Goal: Information Seeking & Learning: Check status

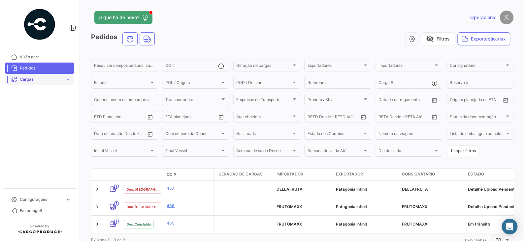
click at [67, 79] on span "expand_more" at bounding box center [68, 80] width 6 height 6
click at [46, 103] on link "Frete Terrestre" at bounding box center [44, 105] width 59 height 10
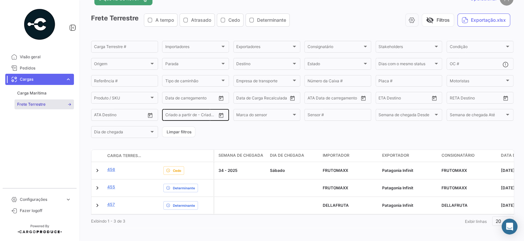
scroll to position [27, 0]
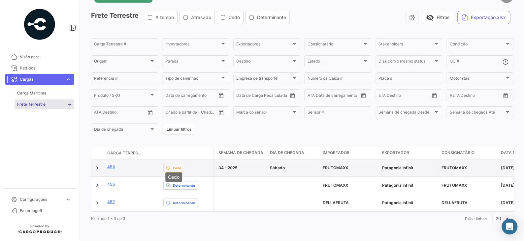
click at [174, 166] on span "Cedo" at bounding box center [177, 168] width 8 height 5
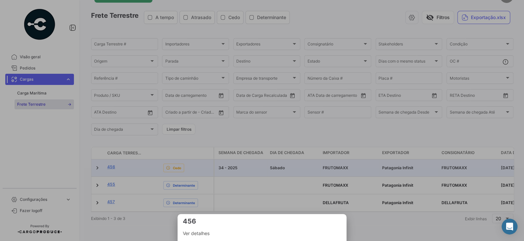
click at [174, 163] on div at bounding box center [262, 120] width 524 height 241
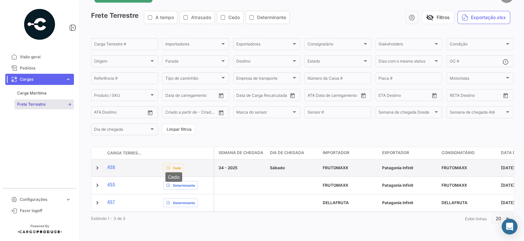
click at [174, 166] on span "Cedo" at bounding box center [177, 168] width 8 height 5
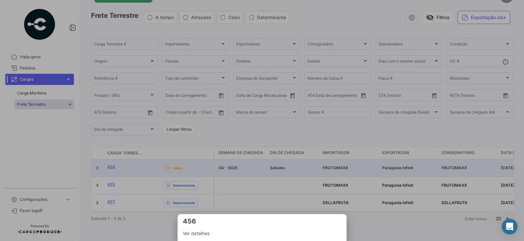
click at [174, 163] on div at bounding box center [262, 120] width 524 height 241
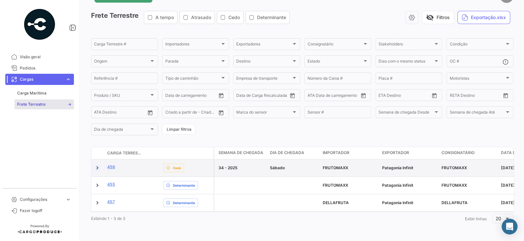
click at [96, 165] on link at bounding box center [97, 168] width 7 height 7
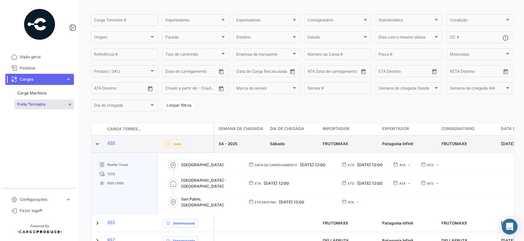
scroll to position [56, 0]
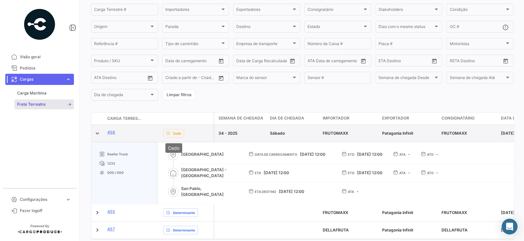
click at [176, 135] on span "Cedo" at bounding box center [177, 133] width 8 height 5
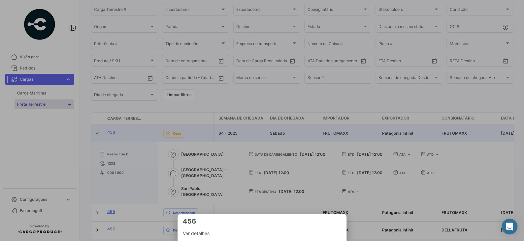
click at [176, 135] on div at bounding box center [262, 120] width 524 height 241
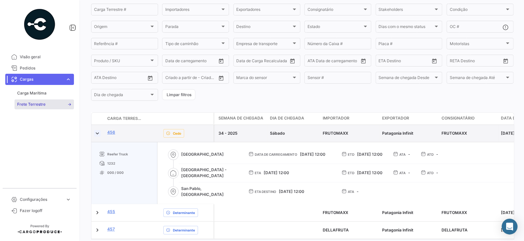
click at [99, 133] on link at bounding box center [97, 133] width 7 height 7
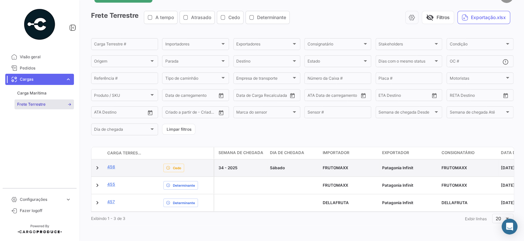
click at [403, 166] on span "Patagonia Infinit" at bounding box center [397, 168] width 31 height 5
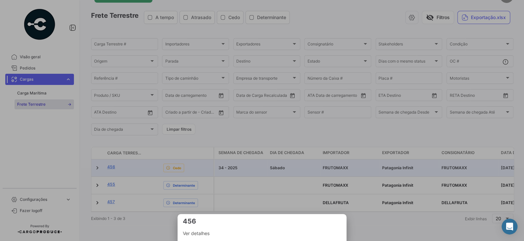
click at [415, 164] on div at bounding box center [262, 120] width 524 height 241
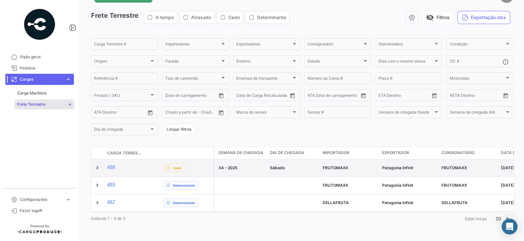
click at [412, 166] on span "Patagonia Infinit" at bounding box center [397, 168] width 31 height 5
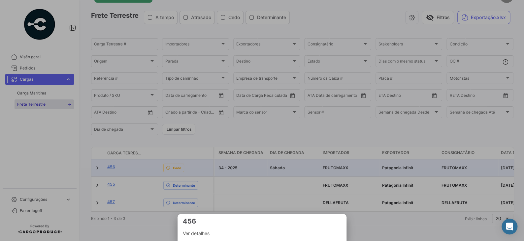
click at [205, 232] on span "Ver detalhes" at bounding box center [262, 234] width 158 height 8
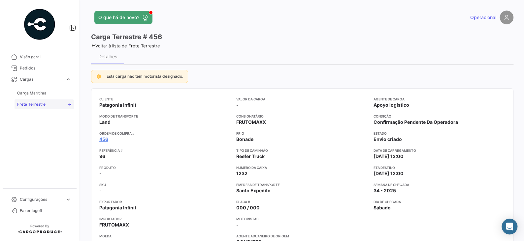
click at [39, 105] on span "Frete Terrestre" at bounding box center [31, 105] width 28 height 6
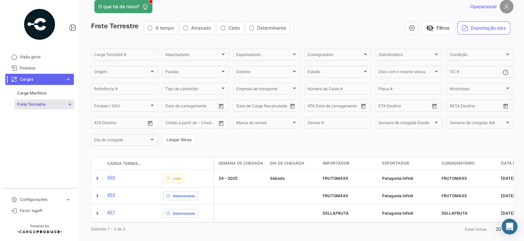
scroll to position [27, 0]
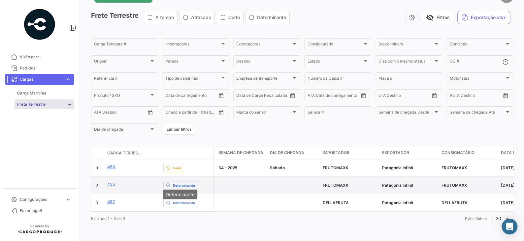
click at [182, 183] on span "Determinante" at bounding box center [184, 185] width 22 height 5
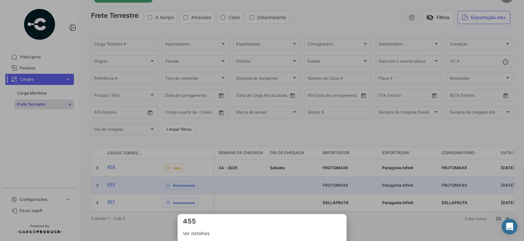
click at [179, 182] on div at bounding box center [262, 120] width 524 height 241
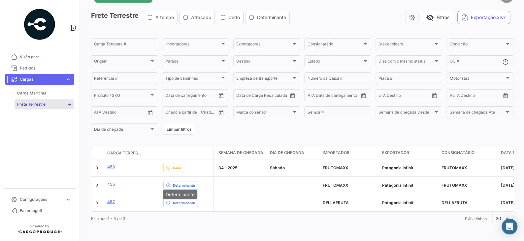
click at [179, 183] on span "Determinante" at bounding box center [184, 185] width 22 height 5
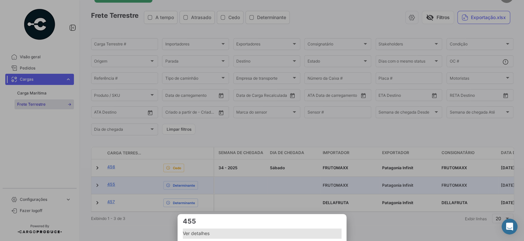
click at [201, 236] on span "Ver detalhes" at bounding box center [262, 234] width 158 height 8
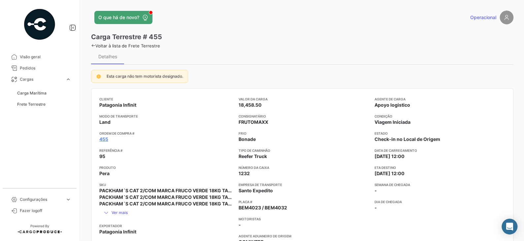
click at [150, 78] on span "Esta carga não tem motorista designado." at bounding box center [145, 76] width 77 height 5
click at [30, 105] on span "Frete Terrestre" at bounding box center [31, 105] width 28 height 6
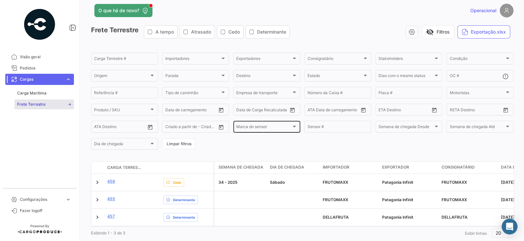
scroll to position [27, 0]
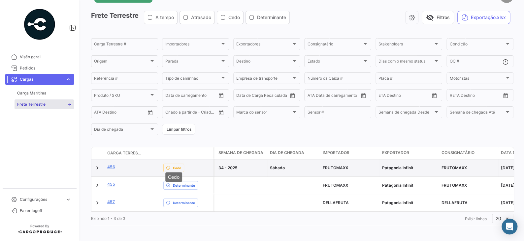
click at [173, 166] on span "Cedo" at bounding box center [177, 168] width 8 height 5
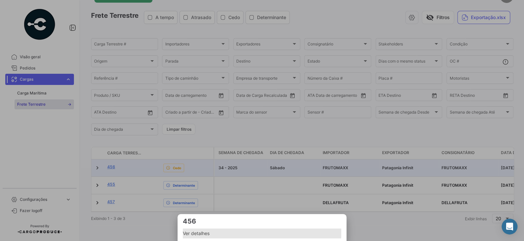
click at [196, 234] on span "Ver detalhes" at bounding box center [262, 234] width 158 height 8
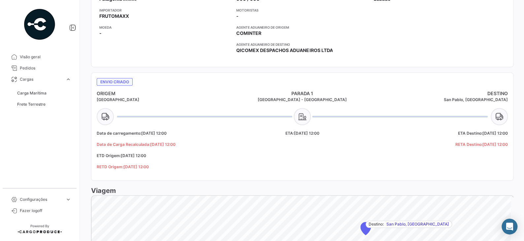
scroll to position [198, 0]
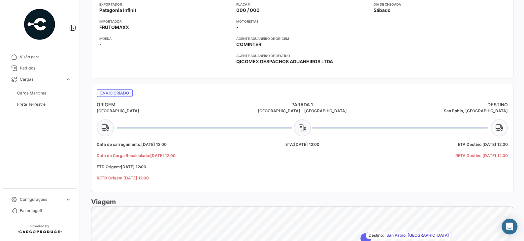
click at [111, 93] on span "Envio criado" at bounding box center [115, 93] width 36 height 8
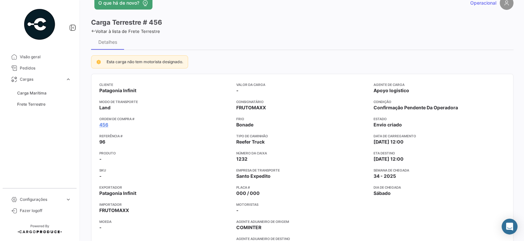
scroll to position [0, 0]
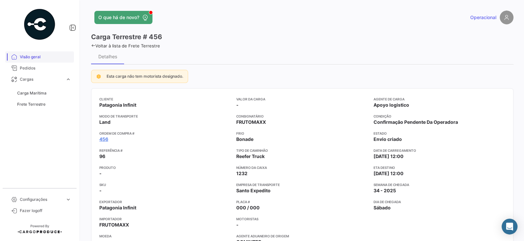
click at [31, 57] on span "Visão geral" at bounding box center [45, 57] width 51 height 6
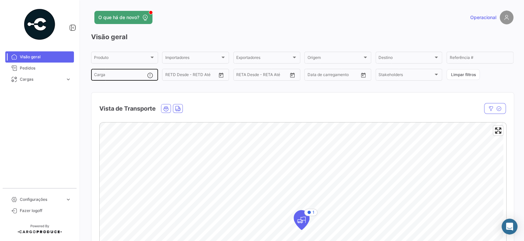
click at [121, 76] on input "Carga" at bounding box center [120, 76] width 53 height 5
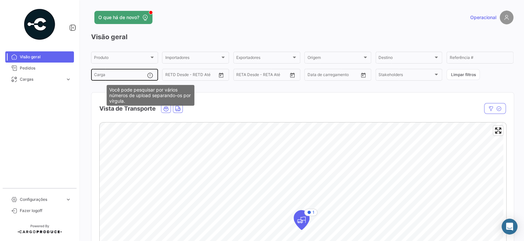
click at [149, 77] on mat-icon at bounding box center [151, 76] width 8 height 8
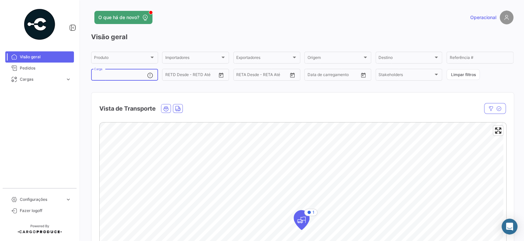
click at [77, 96] on mat-nav-list "Visão geral Pedidos Cargas expand_more Carga Marítima Frete Terrestre Carga Mar…" at bounding box center [39, 117] width 79 height 137
click at [66, 78] on span "expand_more" at bounding box center [68, 80] width 6 height 6
click at [42, 102] on span "Frete Terrestre" at bounding box center [31, 105] width 28 height 6
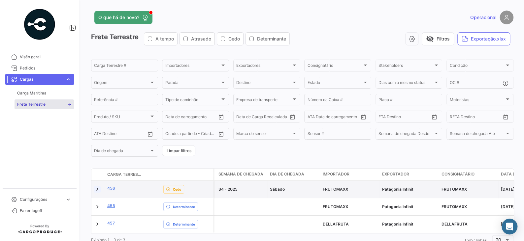
click at [97, 190] on link at bounding box center [97, 189] width 7 height 7
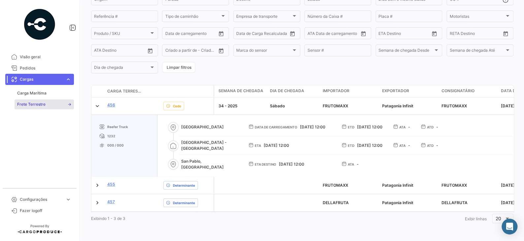
scroll to position [89, 0]
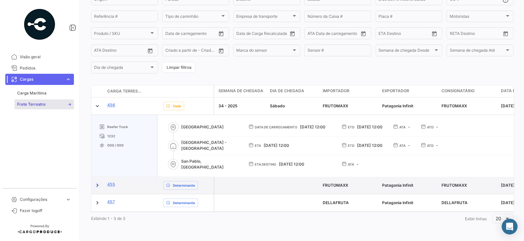
click at [98, 182] on link at bounding box center [97, 185] width 7 height 7
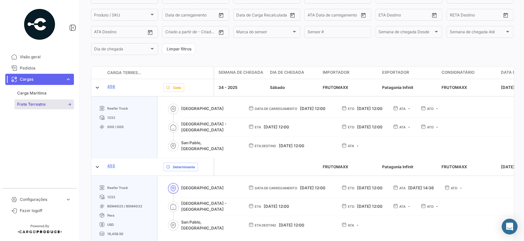
scroll to position [132, 0]
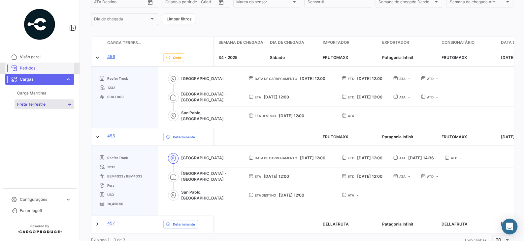
click at [31, 66] on span "Pedidos" at bounding box center [45, 68] width 51 height 6
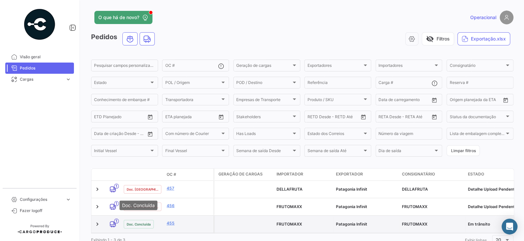
click at [143, 222] on span "Doc. Concluída" at bounding box center [139, 224] width 24 height 5
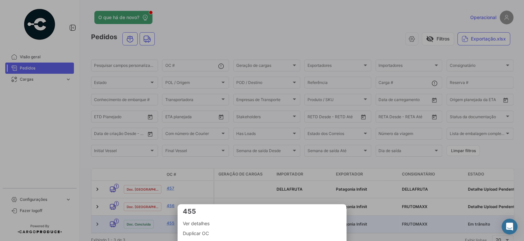
click at [66, 158] on div at bounding box center [262, 120] width 524 height 241
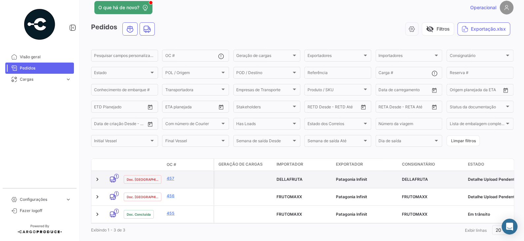
scroll to position [19, 0]
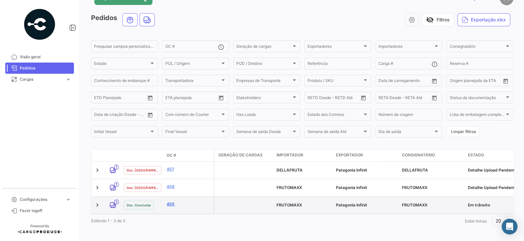
click at [172, 202] on link "455" at bounding box center [189, 205] width 44 height 6
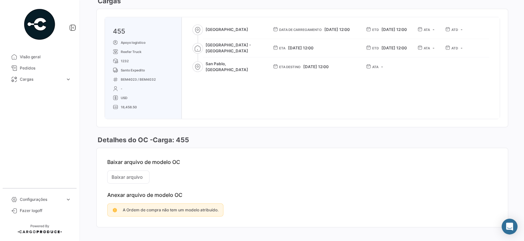
scroll to position [756, 0]
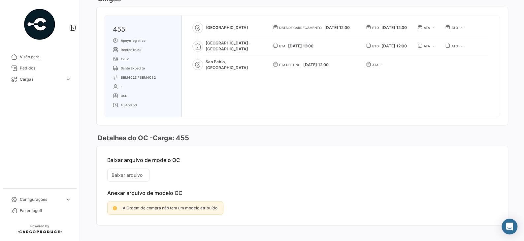
click at [128, 169] on mat-card-content "Baixar arquivo de modelo OC Baixar arquivo Anexar arquivo de modelo OC A Ordem …" at bounding box center [302, 185] width 411 height 79
click at [142, 206] on span "A Ordem de compra não tem um modelo atribuído." at bounding box center [171, 208] width 96 height 5
click at [144, 206] on span "A Ordem de compra não tem um modelo atribuído." at bounding box center [171, 208] width 96 height 5
click at [131, 166] on mat-card-content "Baixar arquivo de modelo OC Baixar arquivo Anexar arquivo de modelo OC A Ordem …" at bounding box center [302, 185] width 411 height 79
click at [116, 166] on mat-card-content "Baixar arquivo de modelo OC Baixar arquivo Anexar arquivo de modelo OC A Ordem …" at bounding box center [302, 185] width 411 height 79
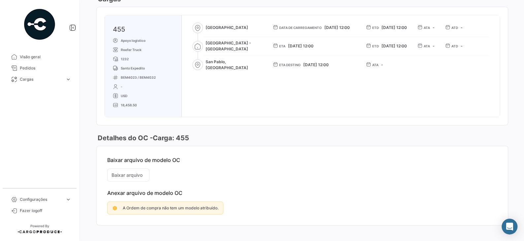
click at [117, 166] on mat-card-content "Baixar arquivo de modelo OC Baixar arquivo Anexar arquivo de modelo OC A Ordem …" at bounding box center [302, 185] width 411 height 79
click at [213, 159] on mat-card-content "Baixar arquivo de modelo OC Baixar arquivo Anexar arquivo de modelo OC A Ordem …" at bounding box center [302, 185] width 411 height 79
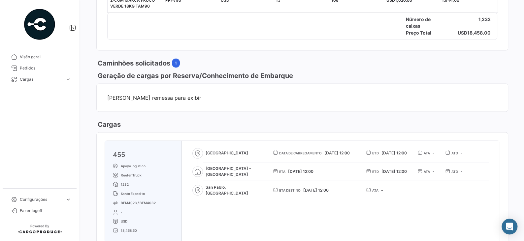
scroll to position [624, 0]
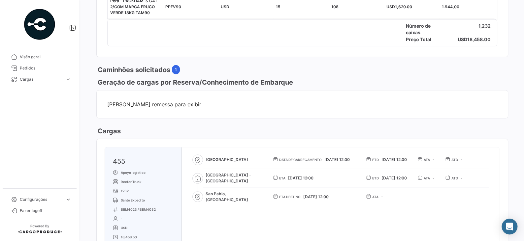
click at [204, 104] on mat-card-content "[PERSON_NAME] remessa para exibir" at bounding box center [302, 104] width 411 height 28
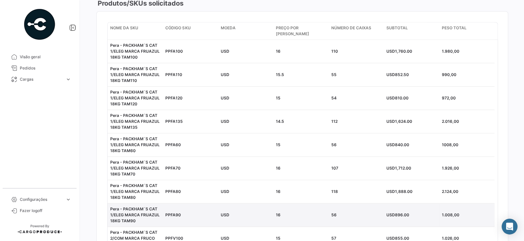
scroll to position [195, 0]
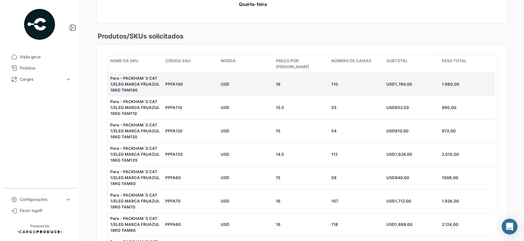
click at [161, 79] on datatable-body-cell "Pera - PACKHAM´S CAT 1/ELEG MARCA FRUAZUL 18KG TAM100" at bounding box center [135, 84] width 55 height 23
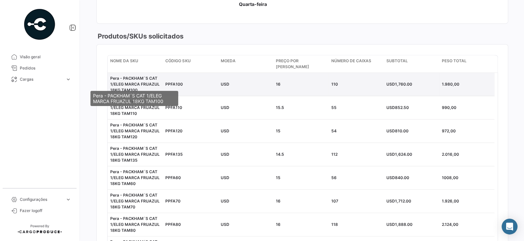
click at [150, 78] on span "Pera - PACKHAM´S CAT 1/ELEG MARCA FRUAZUL 18KG TAM100" at bounding box center [134, 84] width 49 height 17
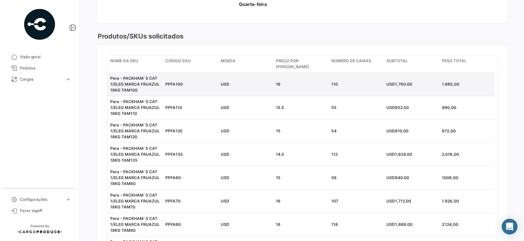
click at [209, 81] on div "PPFA100" at bounding box center [190, 84] width 50 height 6
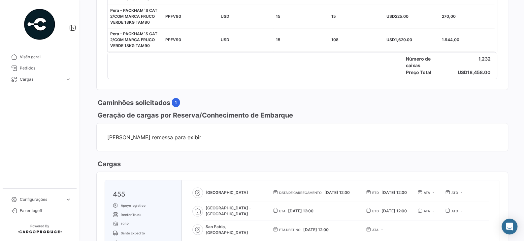
scroll to position [558, 0]
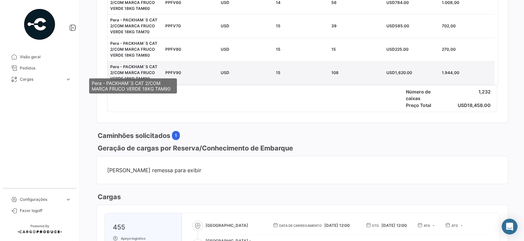
click at [130, 66] on span "Pera - PACKHAM´S CAT 2/COM MARCA FRUCO VERDE 18KG TAM90" at bounding box center [133, 72] width 47 height 17
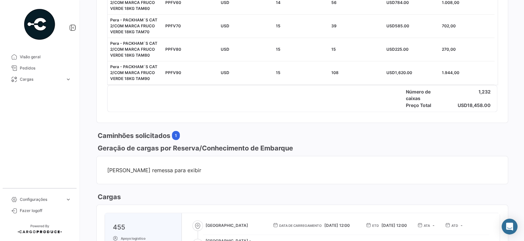
click at [186, 143] on h3 "Geração de cargas por Reserva/Conhecimento de Embarque" at bounding box center [194, 147] width 197 height 9
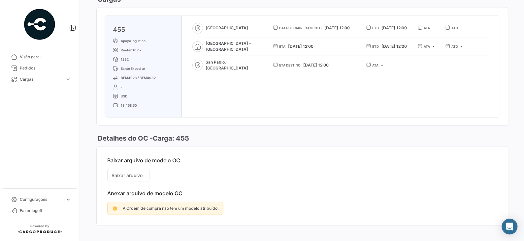
scroll to position [756, 0]
click at [129, 167] on mat-card-content "Baixar arquivo de modelo OC Baixar arquivo Anexar arquivo de modelo OC A Ordem …" at bounding box center [302, 185] width 411 height 79
click at [140, 206] on span "A Ordem de compra não tem um modelo atribuído." at bounding box center [171, 208] width 96 height 5
click at [114, 205] on icon at bounding box center [114, 208] width 5 height 6
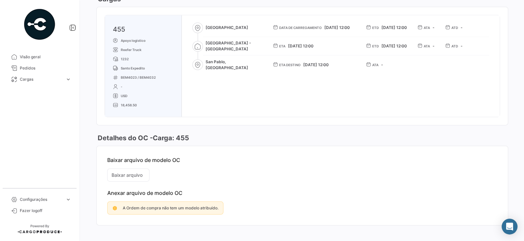
click at [114, 205] on icon at bounding box center [114, 208] width 5 height 6
click at [157, 190] on mat-card-content "Baixar arquivo de modelo OC Baixar arquivo Anexar arquivo de modelo OC A Ordem …" at bounding box center [302, 185] width 411 height 79
click at [141, 167] on mat-card-content "Baixar arquivo de modelo OC Baixar arquivo Anexar arquivo de modelo OC A Ordem …" at bounding box center [302, 185] width 411 height 79
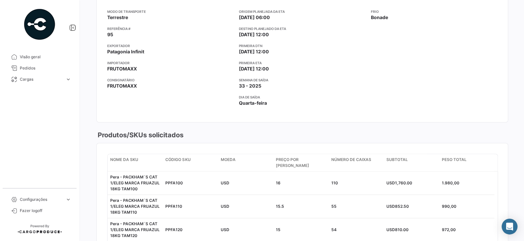
scroll to position [0, 0]
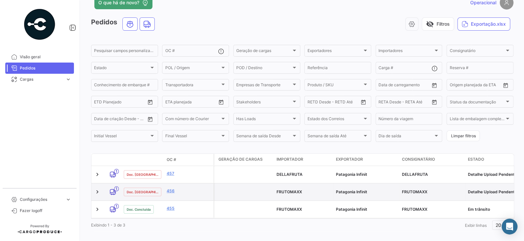
scroll to position [19, 0]
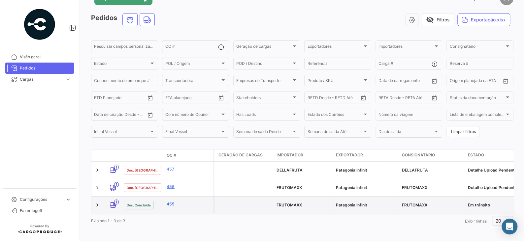
click at [169, 202] on link "455" at bounding box center [189, 205] width 44 height 6
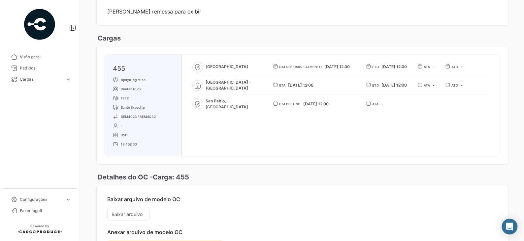
scroll to position [756, 0]
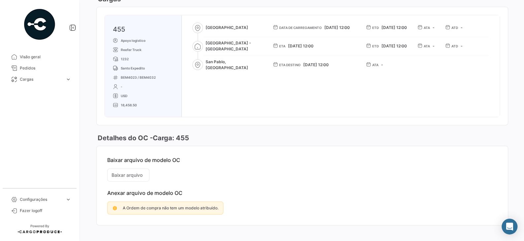
click at [132, 165] on mat-card-content "Baixar arquivo de modelo OC Baixar arquivo Anexar arquivo de modelo OC A Ordem …" at bounding box center [302, 185] width 411 height 79
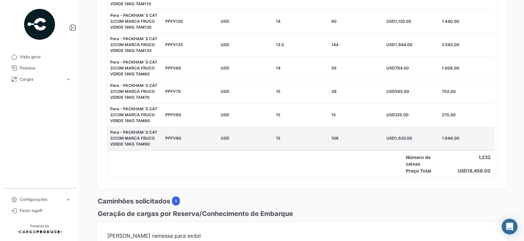
scroll to position [495, 0]
